Goal: Task Accomplishment & Management: Manage account settings

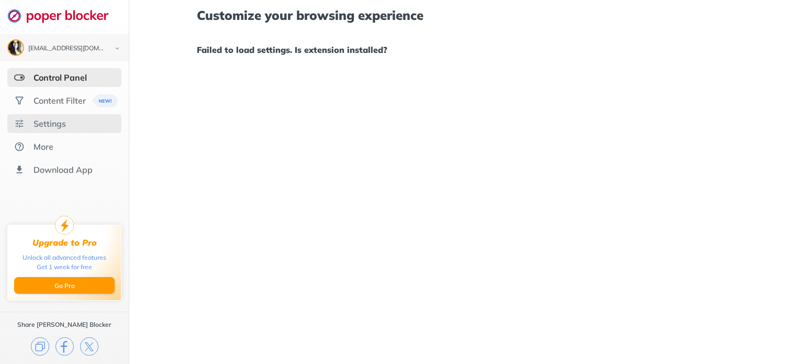
click at [44, 120] on div "Settings" at bounding box center [49, 123] width 32 height 10
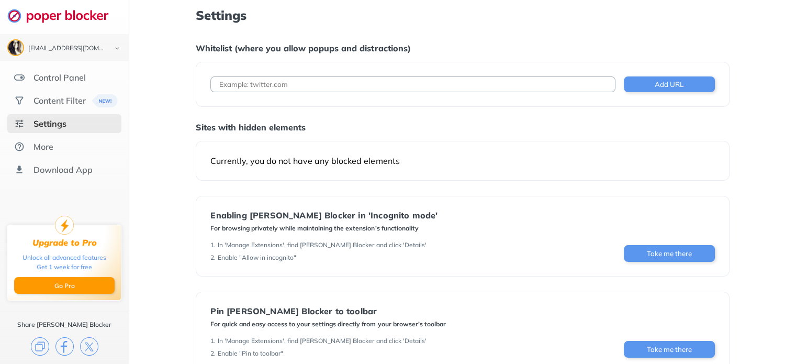
click at [326, 83] on input at bounding box center [412, 84] width 405 height 16
drag, startPoint x: 276, startPoint y: 86, endPoint x: 157, endPoint y: 85, distance: 119.3
click at [157, 85] on div "Settings Whitelist (where you allow popups and distractions) care Add URL Sites…" at bounding box center [462, 227] width 667 height 454
paste input "[URL][DOMAIN_NAME]"
type input "[URL][DOMAIN_NAME]"
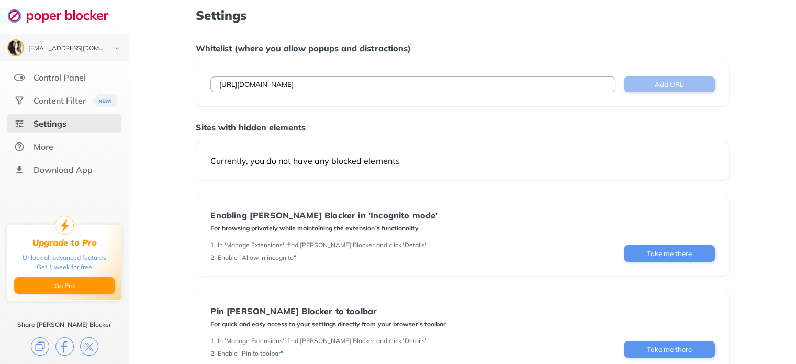
click at [708, 83] on button "Add URL" at bounding box center [669, 84] width 91 height 16
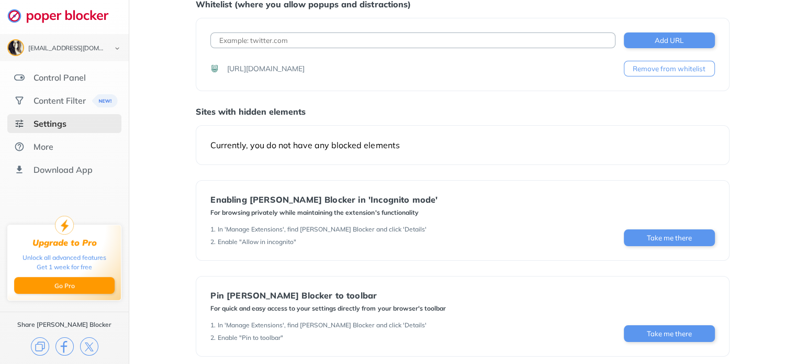
scroll to position [117, 0]
